Goal: Information Seeking & Learning: Learn about a topic

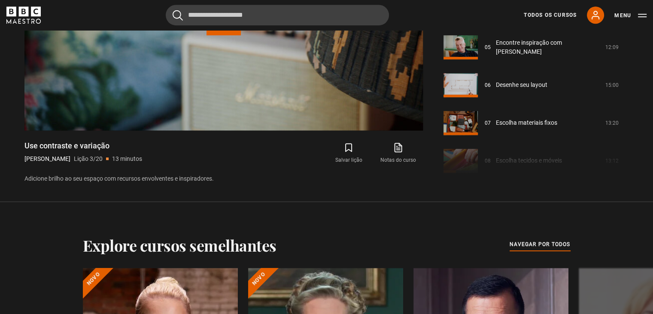
scroll to position [204, 0]
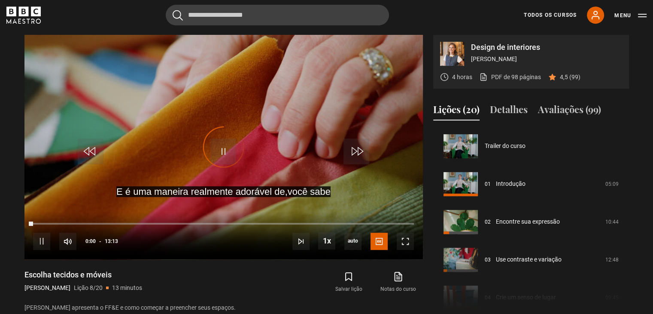
scroll to position [265, 0]
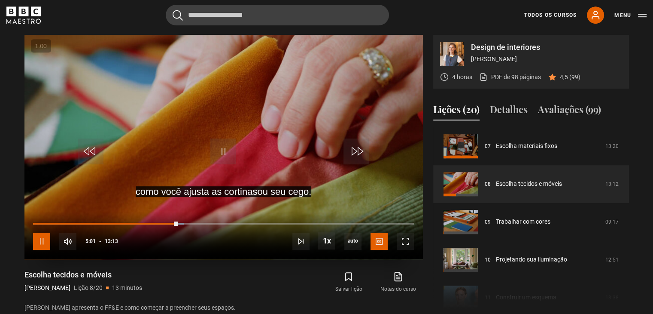
click at [43, 239] on span "Video Player" at bounding box center [41, 240] width 17 height 17
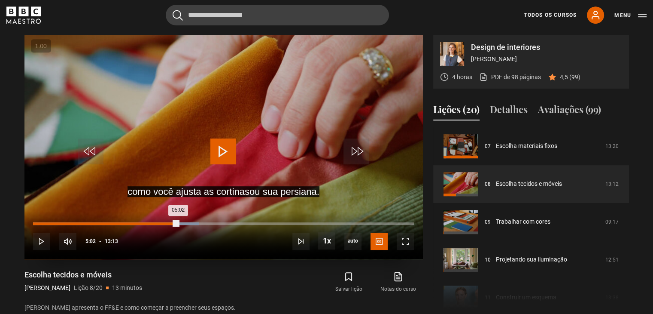
click at [173, 224] on div "05:02" at bounding box center [105, 223] width 145 height 3
click at [219, 155] on span "Video Player" at bounding box center [223, 151] width 26 height 26
click at [220, 150] on span "Video Player" at bounding box center [223, 151] width 26 height 26
click at [215, 158] on span "Video Player" at bounding box center [223, 151] width 26 height 26
click at [217, 157] on span "Video Player" at bounding box center [223, 151] width 26 height 26
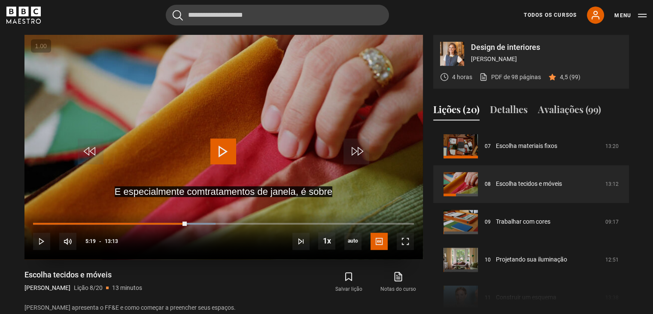
click at [229, 145] on span "Video Player" at bounding box center [223, 151] width 26 height 26
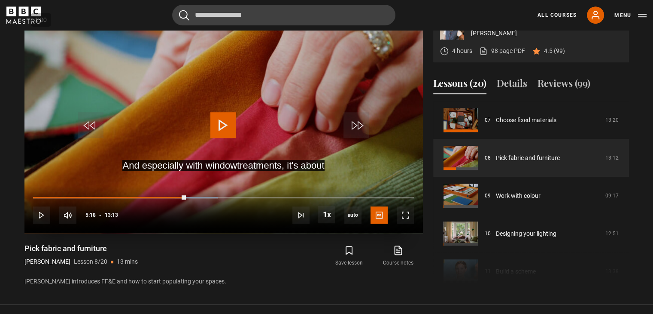
click at [227, 124] on span "Video Player" at bounding box center [223, 125] width 26 height 26
click at [226, 124] on span "Video Player" at bounding box center [223, 125] width 26 height 26
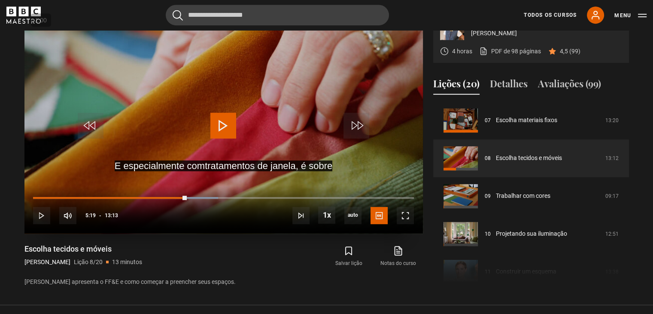
click at [229, 114] on span "Video Player" at bounding box center [223, 126] width 26 height 26
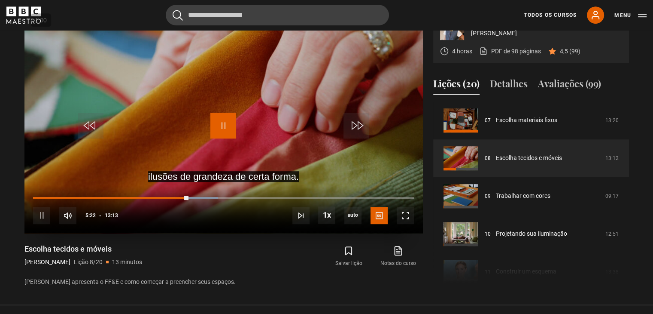
click at [229, 114] on span "Video Player" at bounding box center [223, 126] width 26 height 26
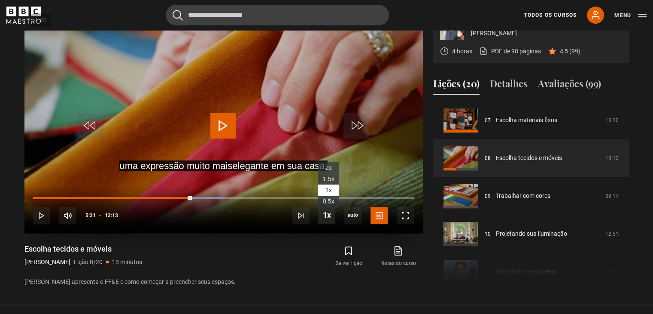
click at [334, 216] on span "Video Player" at bounding box center [326, 214] width 17 height 17
click at [328, 204] on span "0.5x" at bounding box center [329, 201] width 12 height 7
click at [222, 130] on span "Video Player" at bounding box center [223, 126] width 26 height 26
click at [335, 212] on span "Video Player" at bounding box center [326, 214] width 17 height 17
click at [323, 187] on li "1x , selected" at bounding box center [328, 189] width 21 height 11
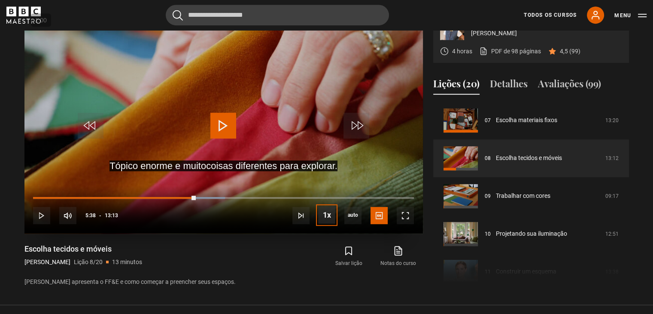
click at [318, 206] on button "Playback Rate" at bounding box center [326, 214] width 17 height 17
click at [230, 125] on span "Video Player" at bounding box center [223, 126] width 26 height 26
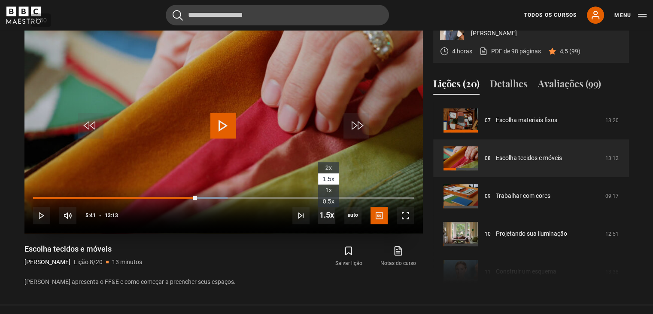
click at [334, 209] on span "Video Player" at bounding box center [326, 214] width 17 height 17
click at [328, 188] on span "1x" at bounding box center [329, 189] width 6 height 7
click at [225, 128] on span "Video Player" at bounding box center [223, 126] width 26 height 26
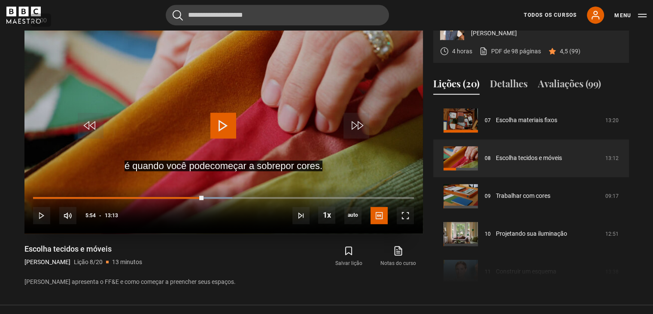
click at [233, 121] on span "Video Player" at bounding box center [223, 126] width 26 height 26
click at [245, 134] on video "Video Player" at bounding box center [223, 121] width 399 height 224
click at [242, 158] on video "Video Player" at bounding box center [223, 121] width 399 height 224
click at [228, 124] on span "Video Player" at bounding box center [223, 126] width 26 height 26
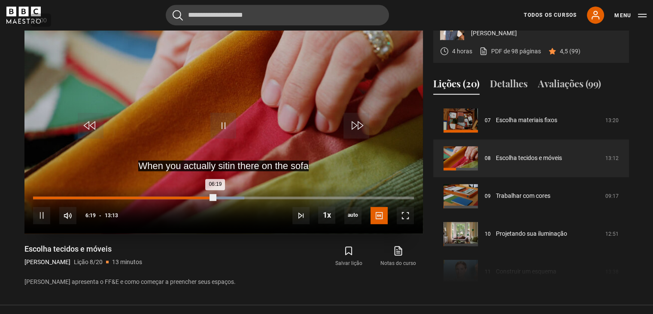
click at [210, 195] on div "10s Skip Back 10 seconds Pause 10s Skip Forward 10 seconds Loaded : 55.49% 06:0…" at bounding box center [223, 210] width 399 height 48
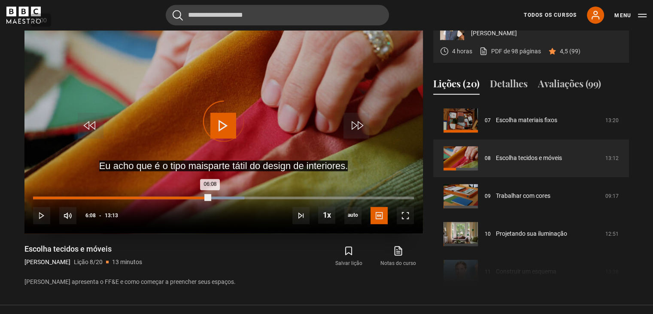
click at [210, 197] on div "06:08" at bounding box center [121, 197] width 177 height 3
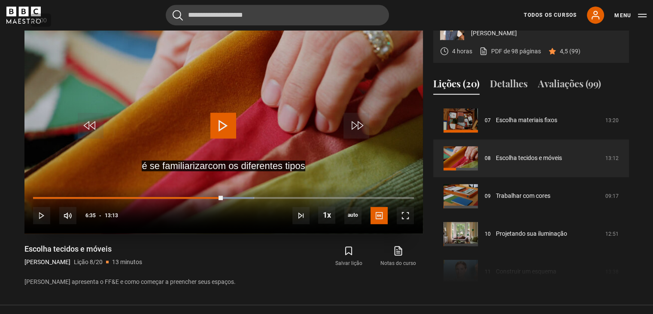
click at [227, 128] on span "Video Player" at bounding box center [223, 126] width 26 height 26
click at [226, 128] on span "Video Player" at bounding box center [223, 126] width 26 height 26
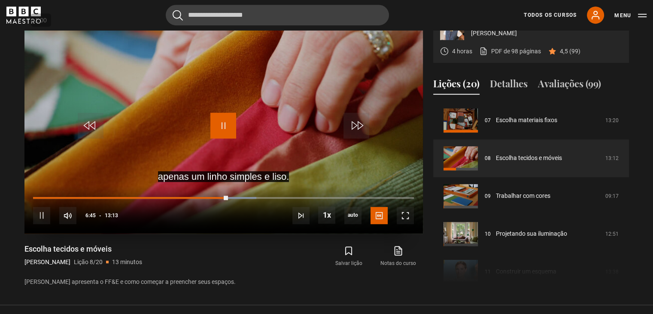
click at [216, 129] on span "Video Player" at bounding box center [223, 126] width 26 height 26
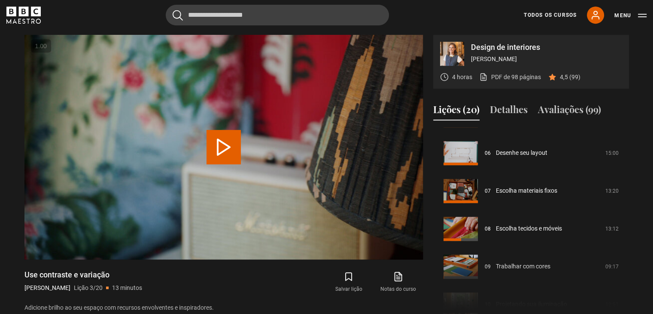
scroll to position [247, 0]
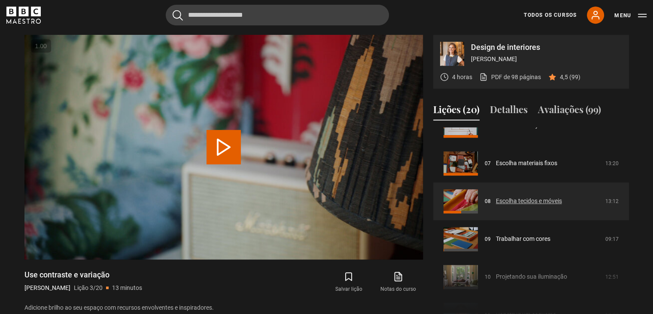
click at [496, 198] on link "Escolha tecidos e móveis" at bounding box center [529, 200] width 66 height 9
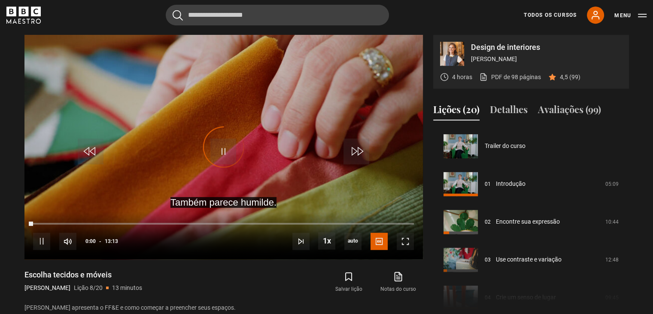
scroll to position [265, 0]
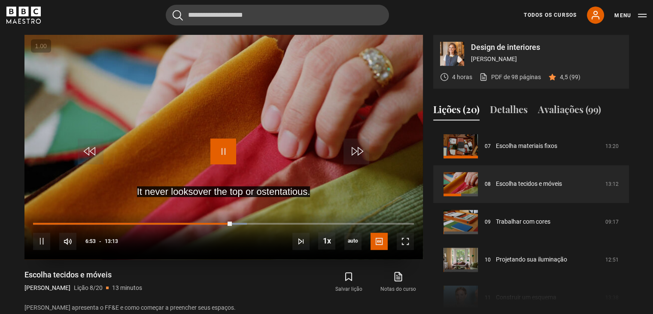
click at [219, 155] on span "Video Player" at bounding box center [223, 151] width 26 height 26
click at [226, 221] on div "10s Skip Back 10 seconds Play 10s Skip Forward 10 seconds Loaded : 56.12% 06:23…" at bounding box center [223, 235] width 399 height 48
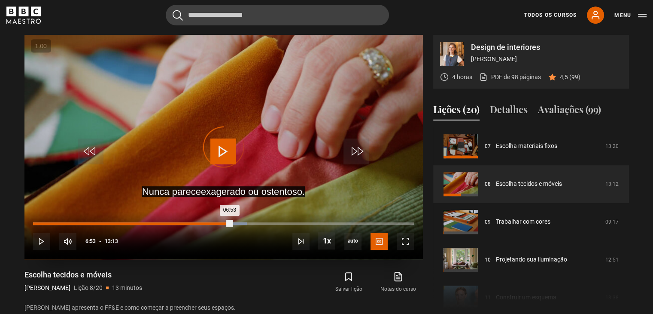
click at [227, 223] on div "06:53" at bounding box center [132, 223] width 199 height 3
click at [228, 160] on div "Video Player is loading." at bounding box center [223, 146] width 43 height 43
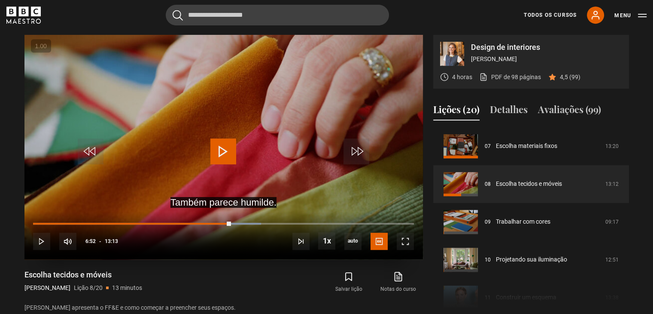
click at [227, 139] on span "Video Player" at bounding box center [223, 151] width 26 height 26
click at [216, 149] on span "Video Player" at bounding box center [223, 151] width 26 height 26
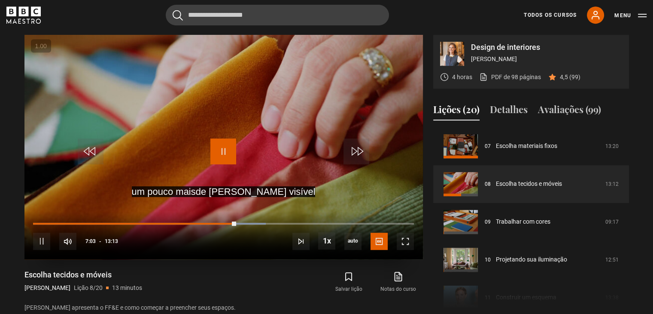
click at [216, 149] on span "Video Player" at bounding box center [223, 151] width 26 height 26
click at [230, 223] on div "Loaded : 61.16% 06:48 07:03" at bounding box center [223, 223] width 381 height 3
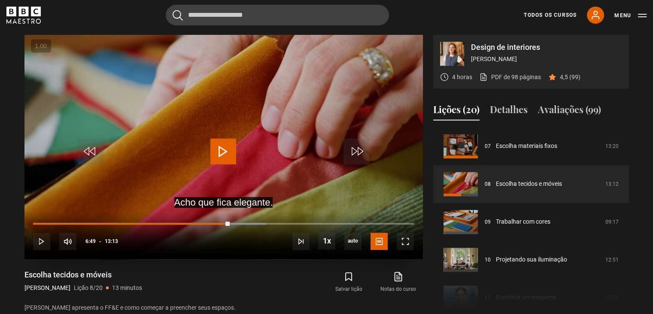
click at [217, 153] on span "Video Player" at bounding box center [223, 151] width 26 height 26
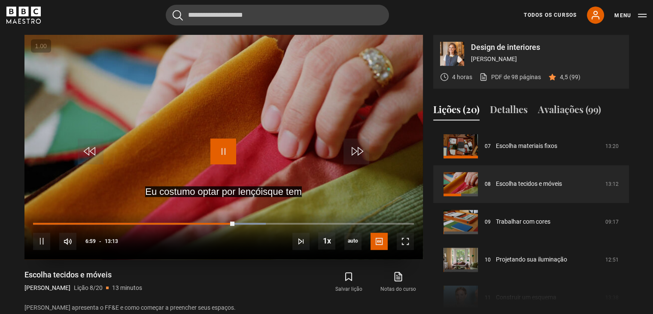
click at [223, 156] on span "Video Player" at bounding box center [223, 151] width 26 height 26
click at [235, 153] on span "Video Player" at bounding box center [223, 151] width 26 height 26
click at [232, 152] on span "Video Player" at bounding box center [223, 151] width 26 height 26
click at [231, 150] on span "Video Player" at bounding box center [223, 151] width 26 height 26
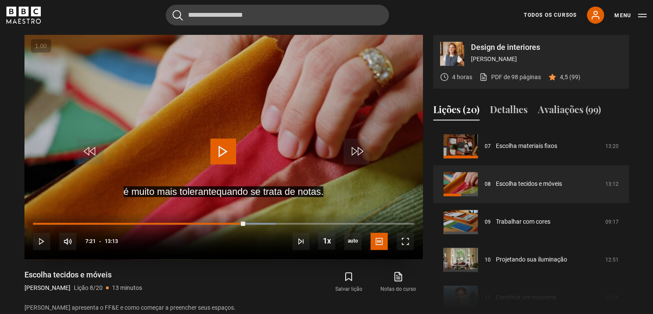
click at [231, 150] on span "Video Player" at bounding box center [223, 151] width 26 height 26
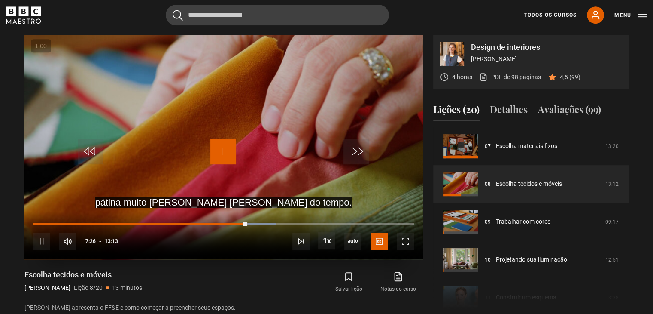
click at [231, 150] on span "Video Player" at bounding box center [223, 151] width 26 height 26
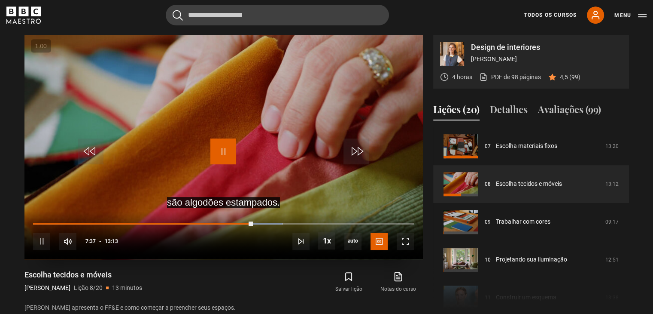
click at [221, 151] on span "Video Player" at bounding box center [223, 151] width 26 height 26
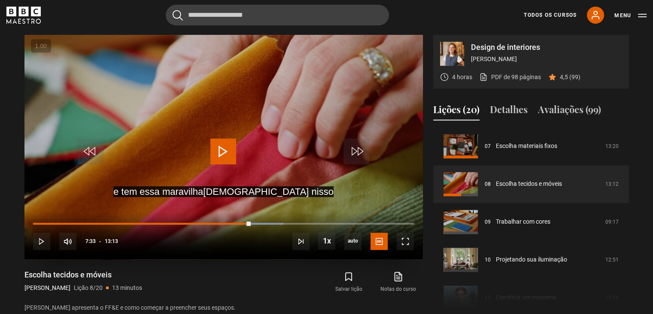
drag, startPoint x: 225, startPoint y: 145, endPoint x: 200, endPoint y: 133, distance: 27.3
click at [200, 133] on video "Video Player" at bounding box center [223, 147] width 399 height 224
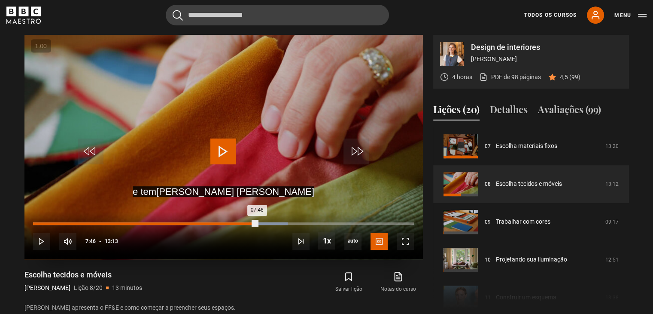
click at [249, 222] on div "Loaded : 66.83% 07:30 07:46" at bounding box center [223, 223] width 381 height 3
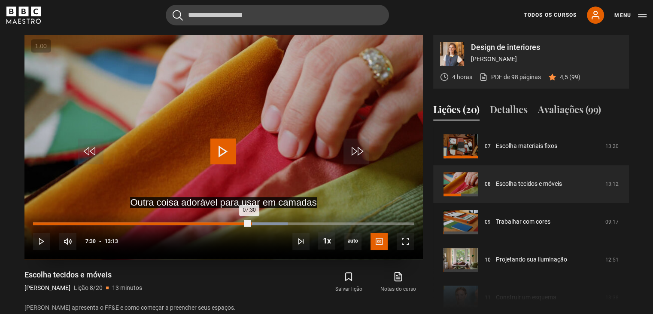
click at [251, 222] on div "Loaded : 66.83% 07:33 07:30" at bounding box center [223, 223] width 381 height 3
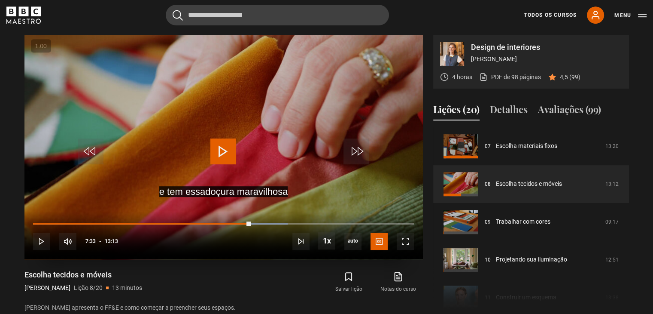
click at [230, 154] on span "Video Player" at bounding box center [223, 151] width 26 height 26
click at [228, 149] on span "Video Player" at bounding box center [223, 151] width 26 height 26
click at [232, 143] on span "Video Player" at bounding box center [223, 151] width 26 height 26
click at [261, 221] on div "10s Skip Back 10 seconds Play 10s Skip Forward 10 seconds Loaded : 69.36% 07:56…" at bounding box center [223, 235] width 399 height 48
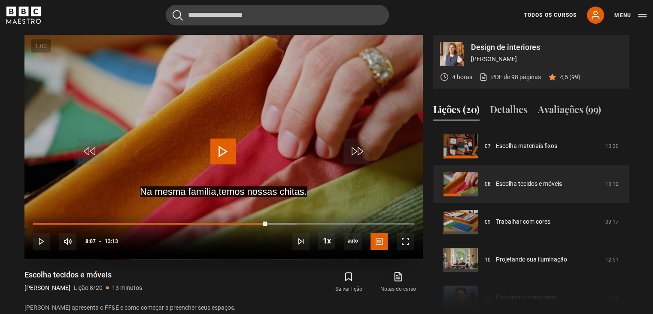
click at [261, 221] on div "10s Skip Back 10 seconds Play 10s Skip Forward 10 seconds Loaded : 69.36% 07:56…" at bounding box center [223, 235] width 399 height 48
click at [260, 224] on div "07:52" at bounding box center [260, 223] width 1 height 3
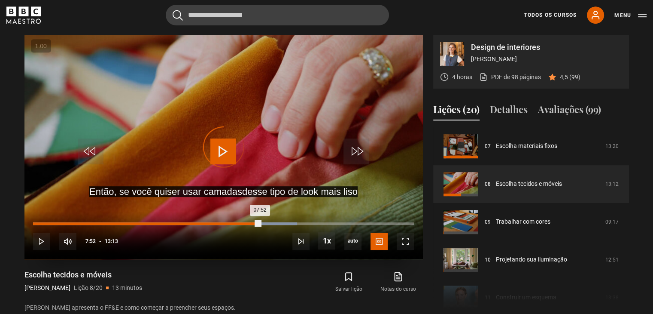
click at [251, 224] on div "07:34" at bounding box center [251, 223] width 1 height 3
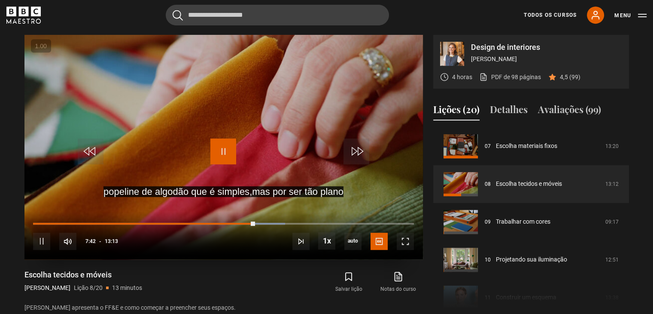
click at [220, 155] on span "Video Player" at bounding box center [223, 151] width 26 height 26
click at [222, 146] on span "Video Player" at bounding box center [223, 151] width 26 height 26
drag, startPoint x: 405, startPoint y: 2, endPoint x: 345, endPoint y: 6, distance: 61.1
click at [342, 11] on header "Cancelar Cursos Cursos anteriores Próximos cursos Ágatha Christie Escrita 12 Li…" at bounding box center [326, 15] width 653 height 30
click at [220, 152] on span "Video Player" at bounding box center [223, 151] width 26 height 26
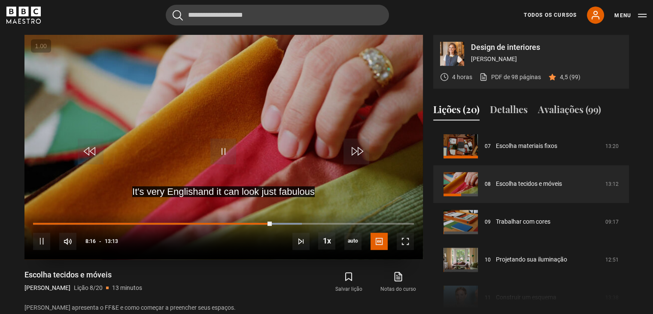
scroll to position [407, 0]
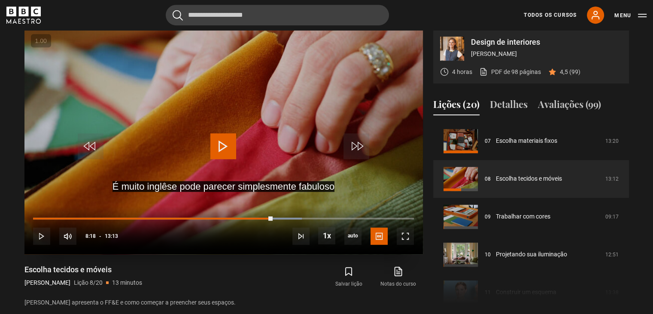
click at [220, 145] on span "Video Player" at bounding box center [223, 146] width 26 height 26
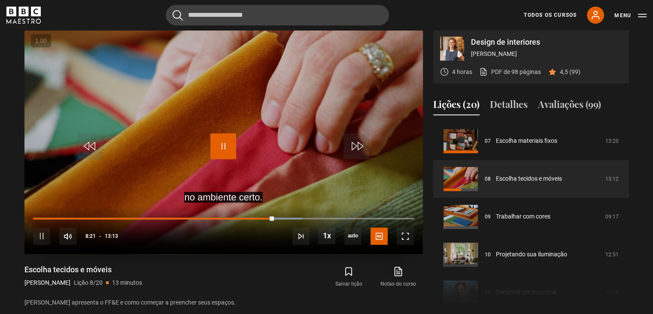
click at [220, 144] on span "Video Player" at bounding box center [223, 146] width 26 height 26
